Goal: Download file/media

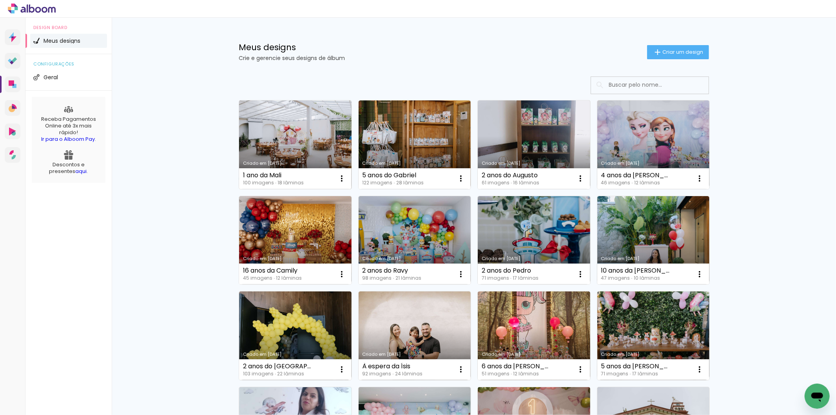
click at [282, 136] on link "Criado em [DATE]" at bounding box center [295, 144] width 113 height 89
